Goal: Download file/media

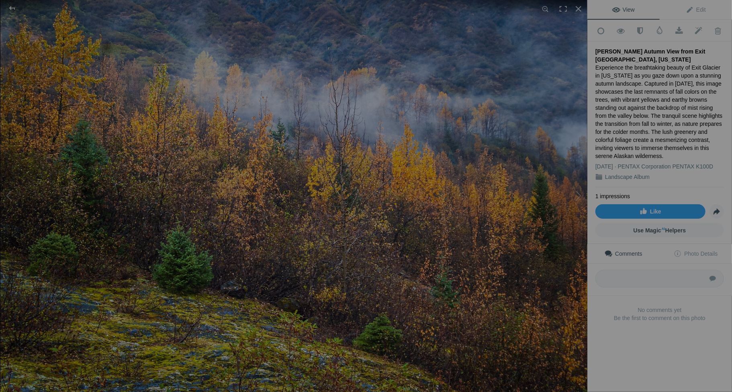
drag, startPoint x: 596, startPoint y: 57, endPoint x: 657, endPoint y: 145, distance: 106.9
click at [657, 145] on div "Experience the breathtaking beauty of Exit Glacier in Alaska as you gaze down u…" at bounding box center [659, 111] width 129 height 96
copy div "Experience the breathtaking beauty of Exit Glacier in Alaska as you gaze down u…"
click at [676, 29] on span at bounding box center [679, 31] width 20 height 8
